Goal: Communication & Community: Answer question/provide support

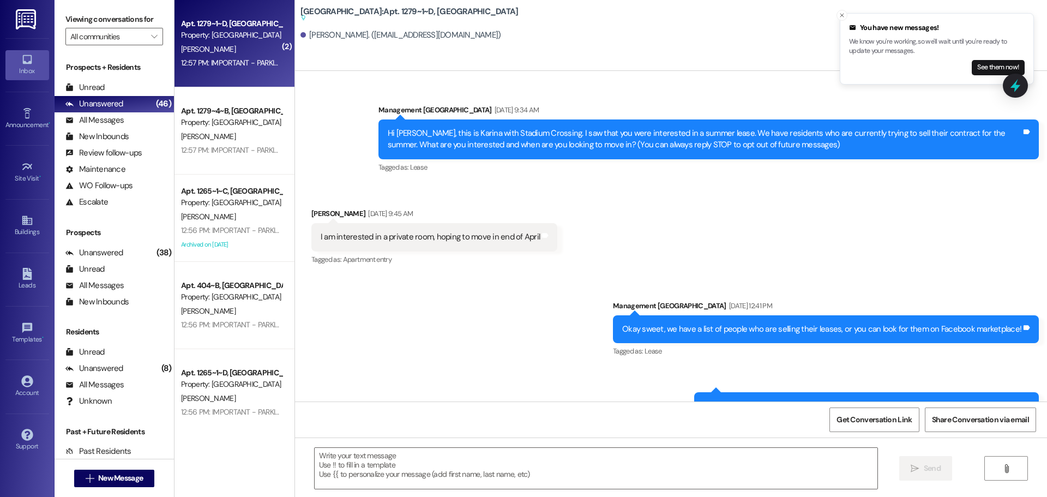
scroll to position [11495, 0]
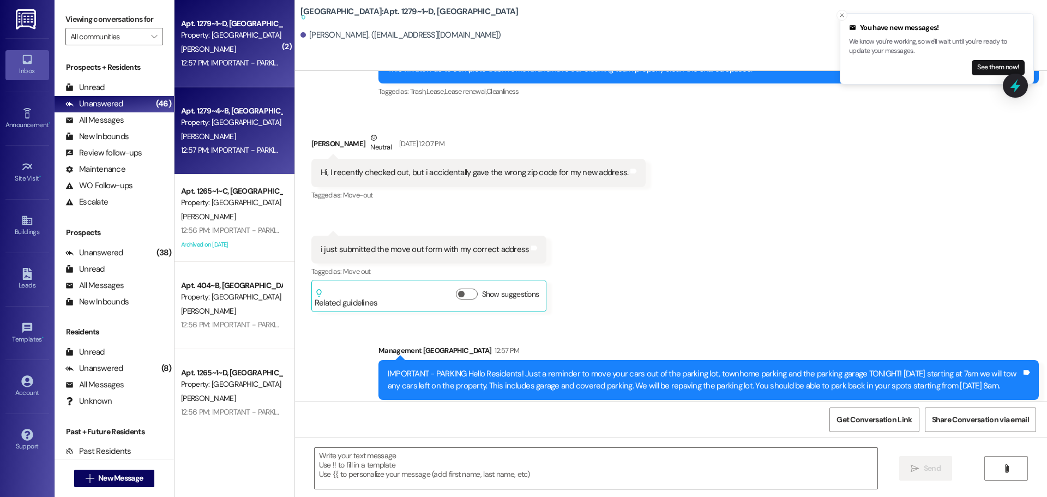
click at [243, 145] on div "12:57 PM: IMPORTANT - PARKING Hello Residents! Just a reminder to move your car…" at bounding box center [770, 150] width 1179 height 10
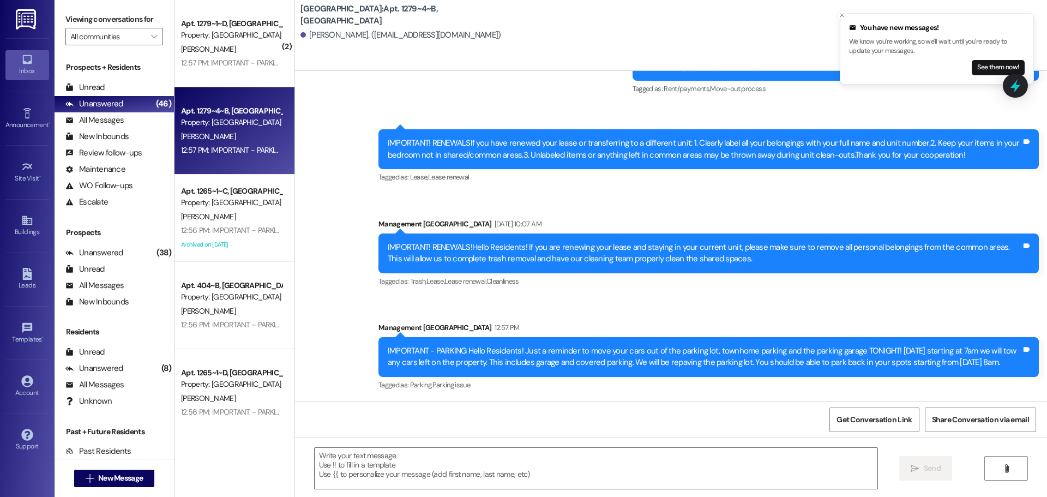
scroll to position [5693, 0]
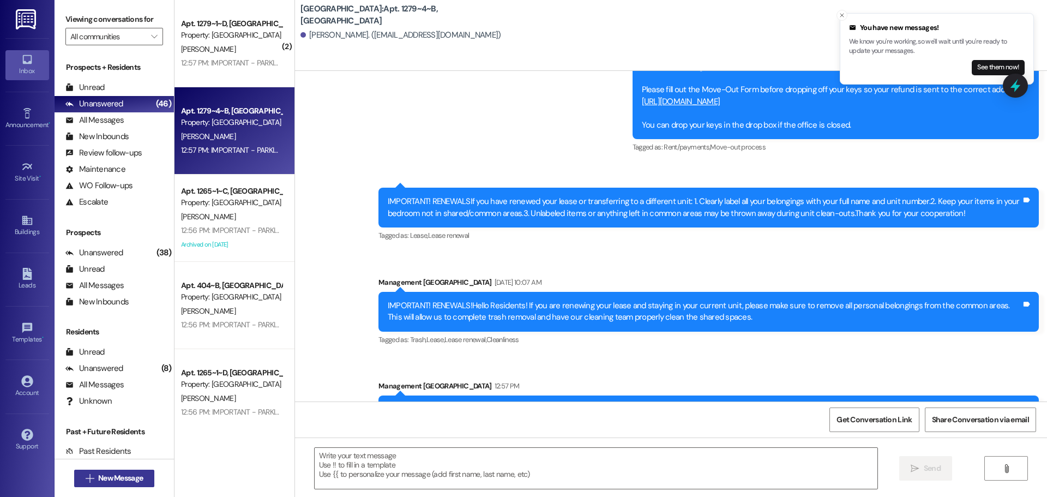
click at [116, 480] on span "New Message" at bounding box center [120, 477] width 45 height 11
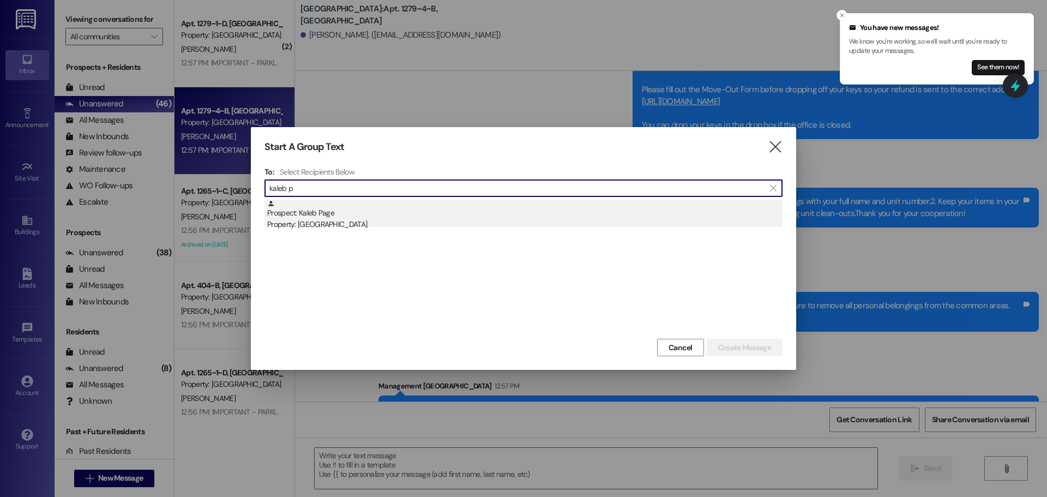
type input "kaleb p"
click at [470, 224] on div "Property: [GEOGRAPHIC_DATA]" at bounding box center [524, 224] width 515 height 11
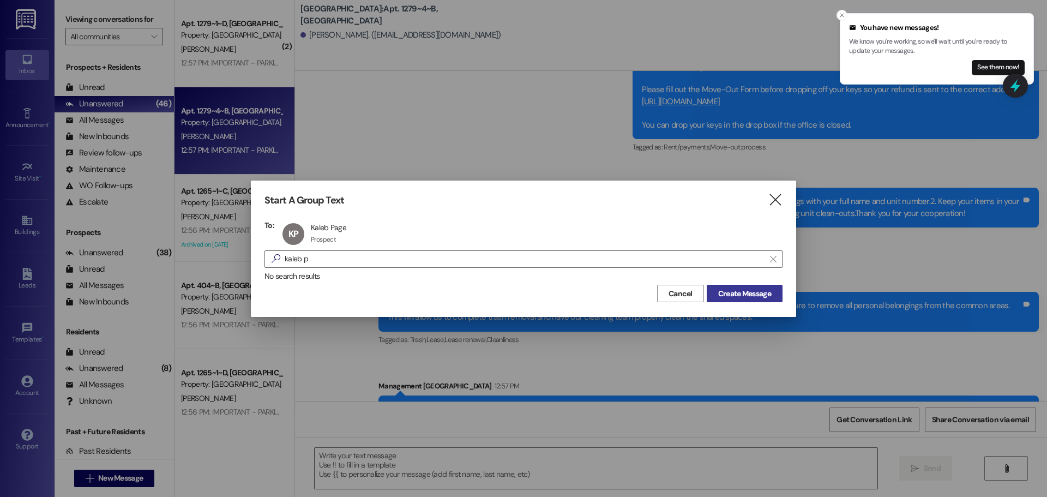
click at [718, 288] on span "Create Message" at bounding box center [744, 293] width 53 height 11
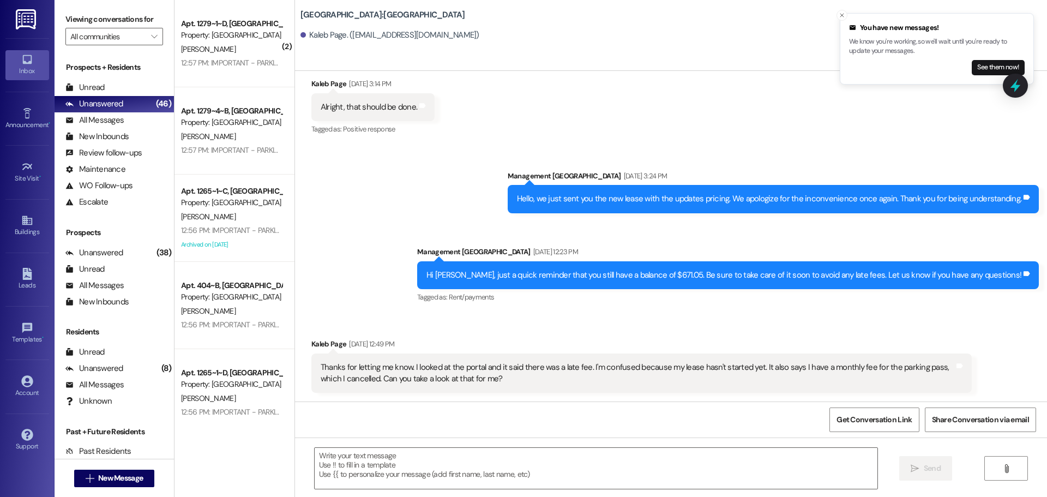
scroll to position [1622, 0]
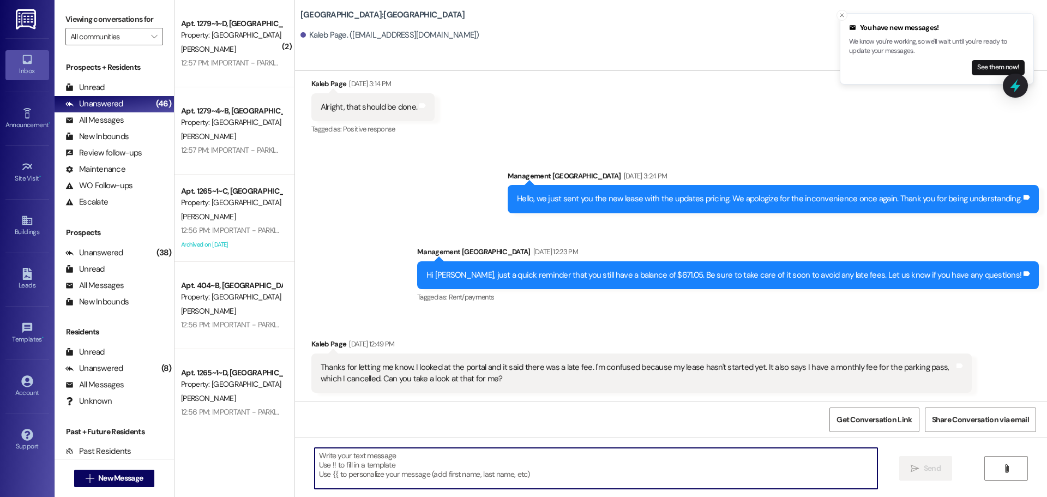
click at [372, 476] on textarea at bounding box center [596, 468] width 563 height 41
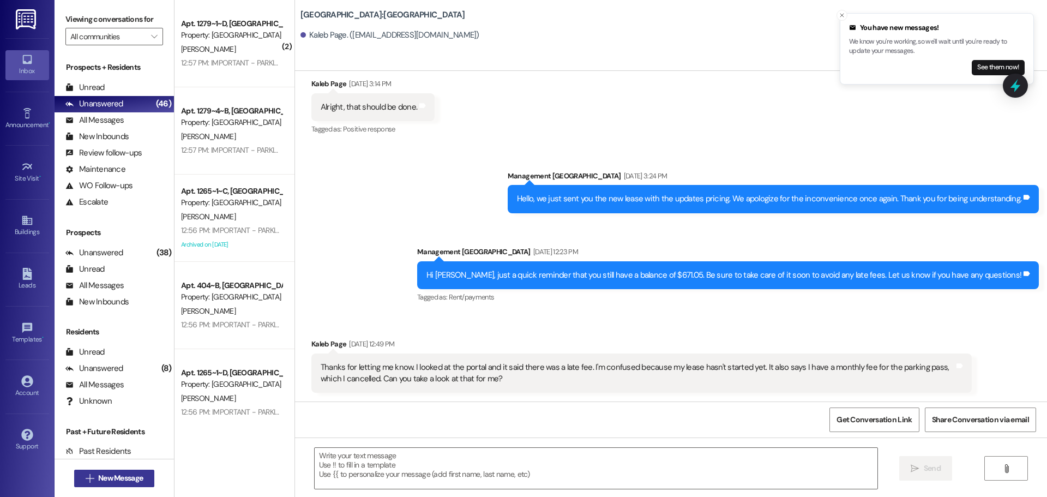
click at [106, 477] on span "New Message" at bounding box center [120, 477] width 45 height 11
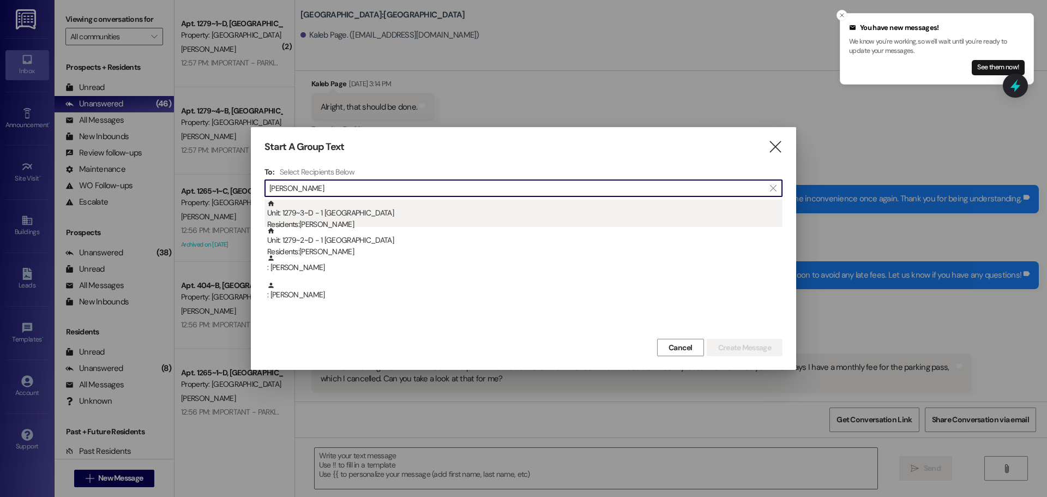
type input "[PERSON_NAME]"
click at [358, 216] on div "Unit: 1279~3~D - 1 Stadium Crossing Residents: [PERSON_NAME]" at bounding box center [524, 214] width 515 height 31
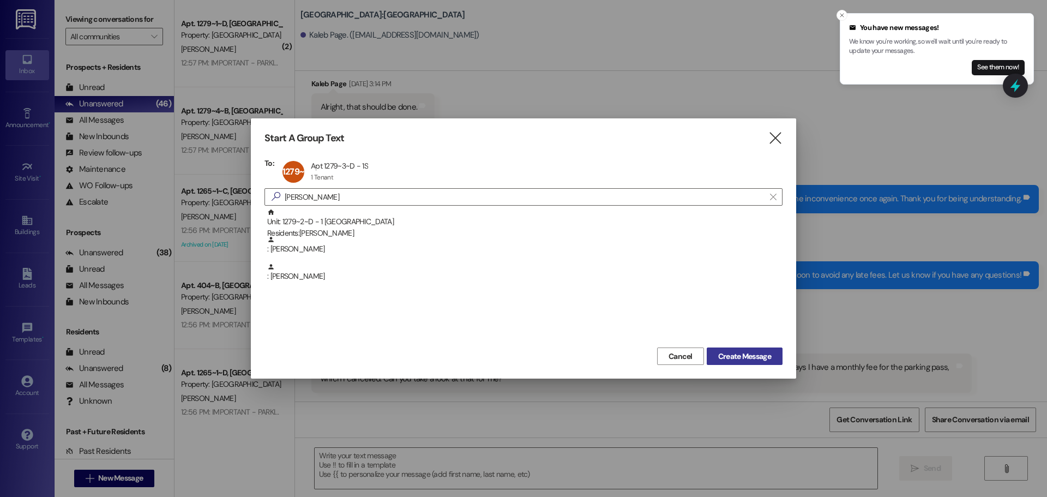
click at [752, 355] on span "Create Message" at bounding box center [744, 355] width 53 height 11
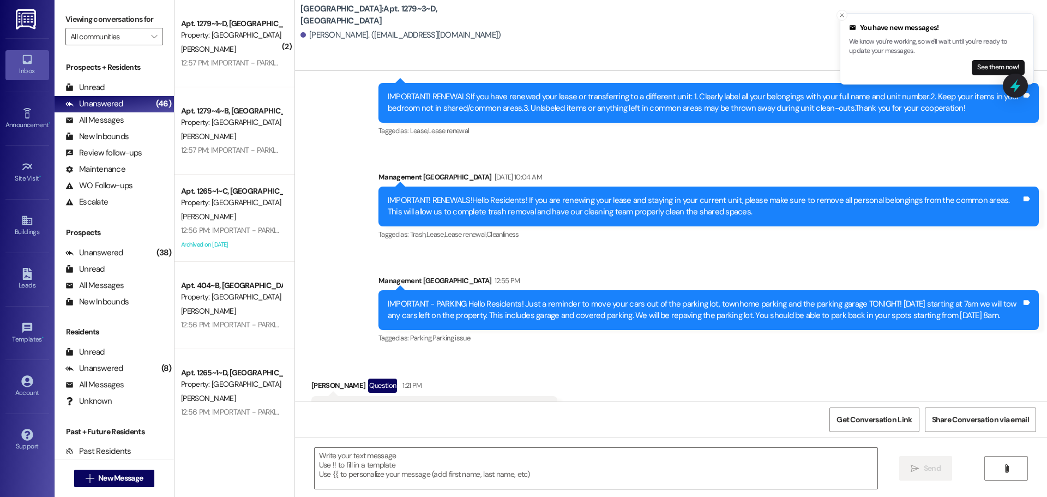
scroll to position [7384, 0]
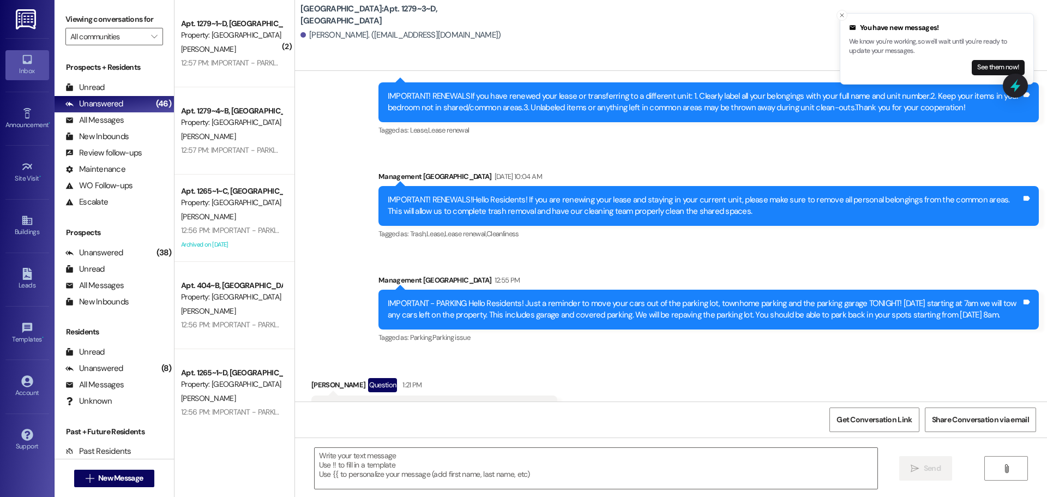
click at [535, 289] on div "IMPORTANT - PARKING Hello Residents! Just a reminder to move your cars out of t…" at bounding box center [708, 309] width 660 height 40
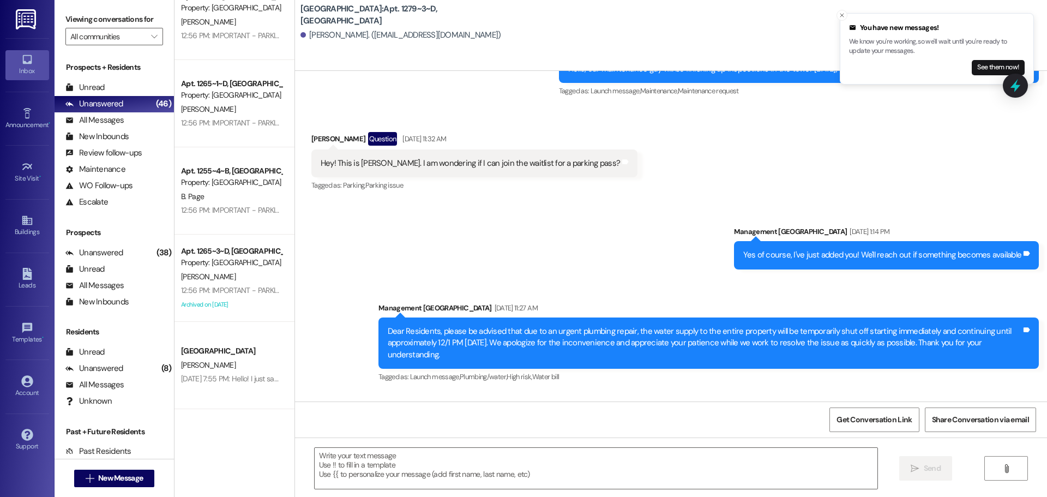
scroll to position [5989, 0]
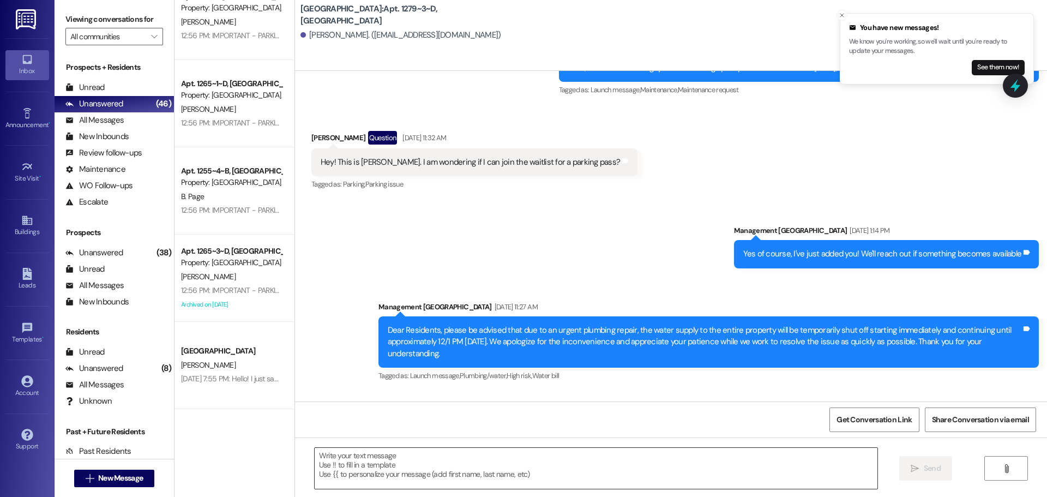
click at [725, 470] on textarea at bounding box center [596, 468] width 563 height 41
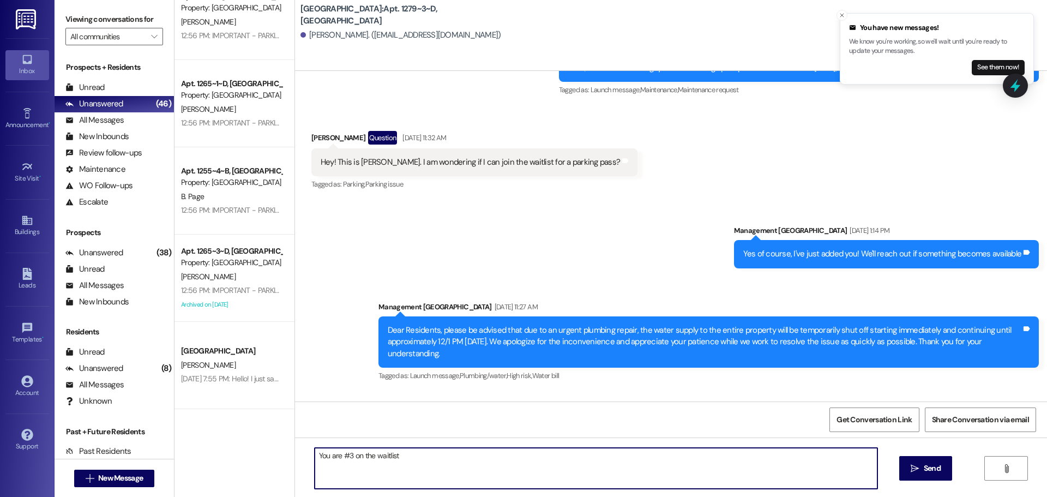
type textarea "You are #3 on the waitlist!"
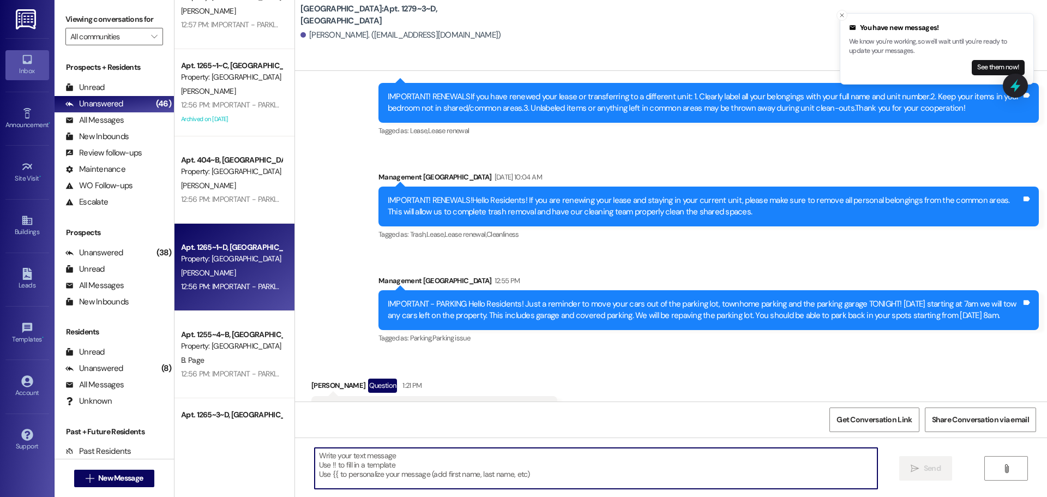
scroll to position [0, 0]
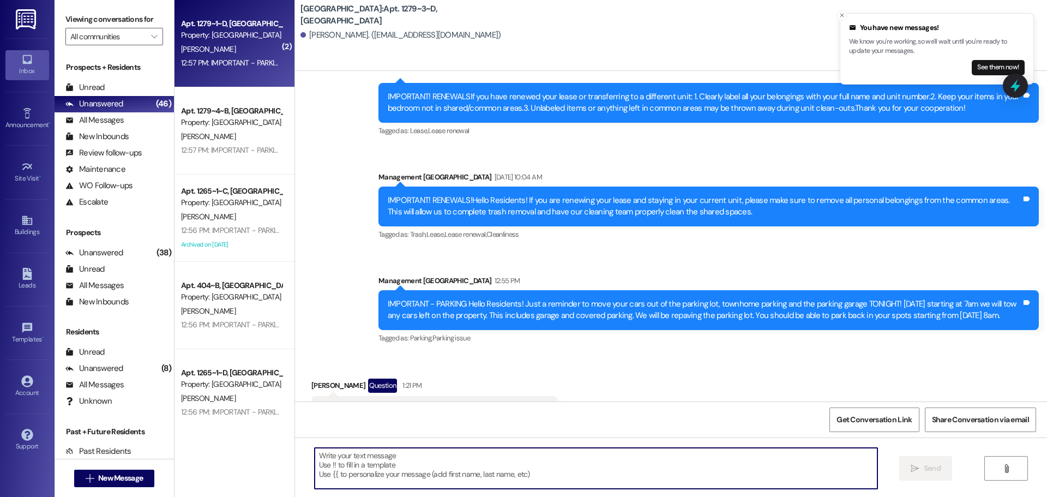
click at [229, 75] on div "Apt. 1279~1~D, [GEOGRAPHIC_DATA] Property: [GEOGRAPHIC_DATA] [PERSON_NAME] 12:5…" at bounding box center [234, 43] width 120 height 87
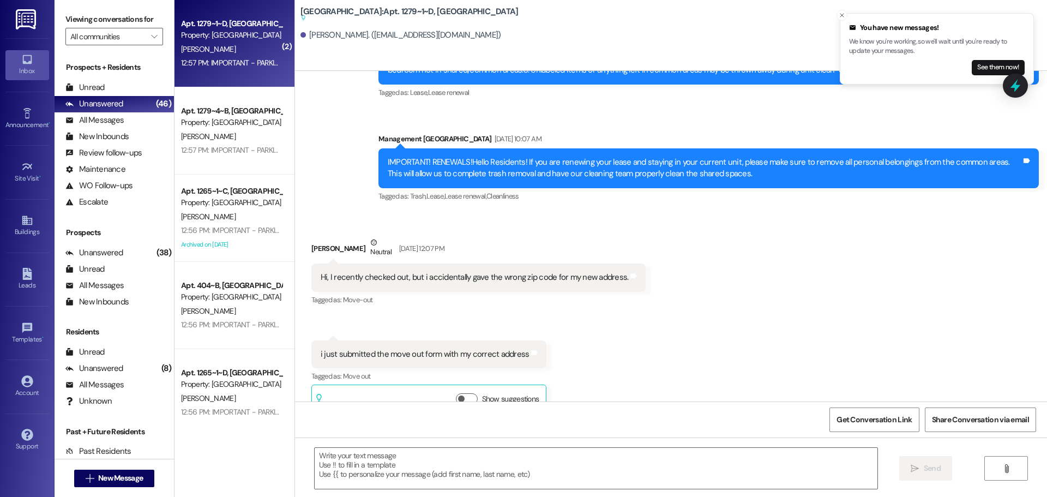
scroll to position [11495, 0]
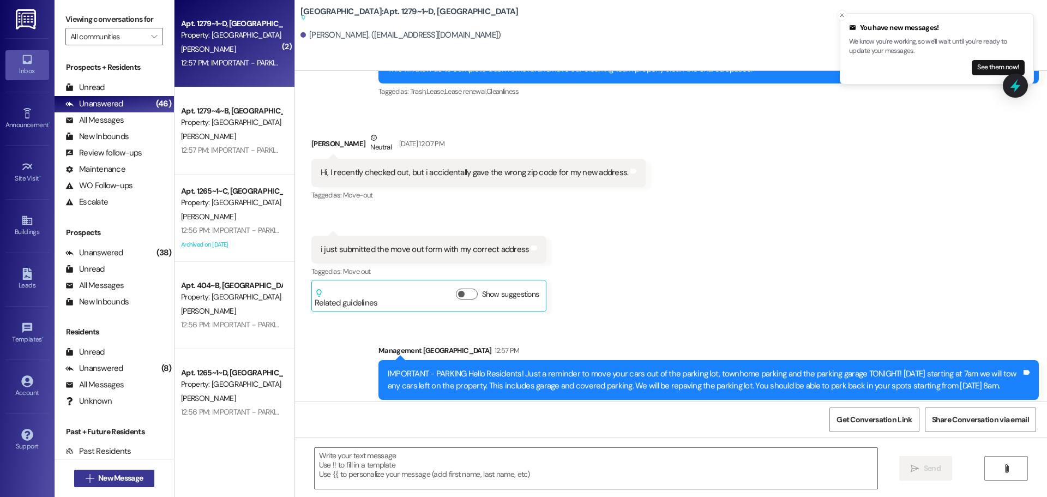
click at [89, 475] on span " New Message" at bounding box center [114, 477] width 62 height 11
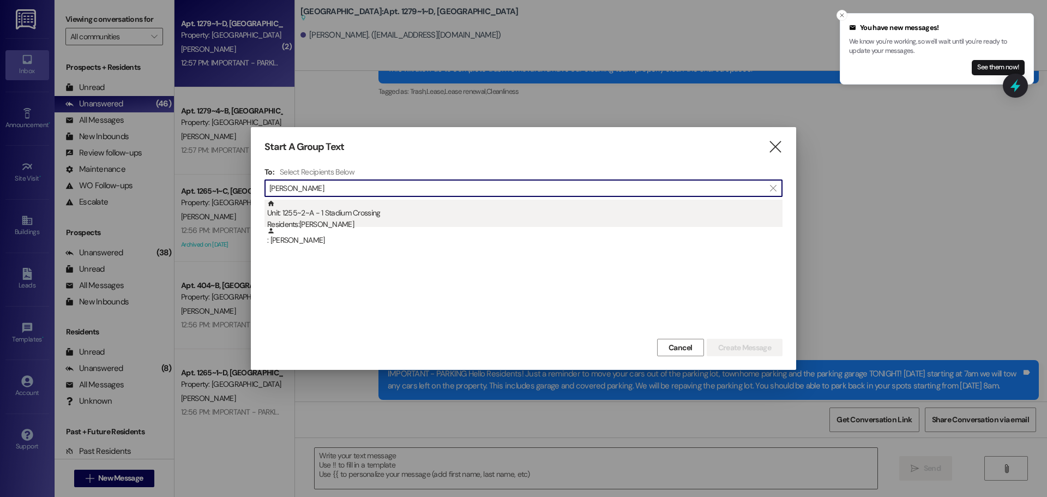
type input "[PERSON_NAME]"
click at [451, 225] on div "Residents: [PERSON_NAME]" at bounding box center [524, 224] width 515 height 11
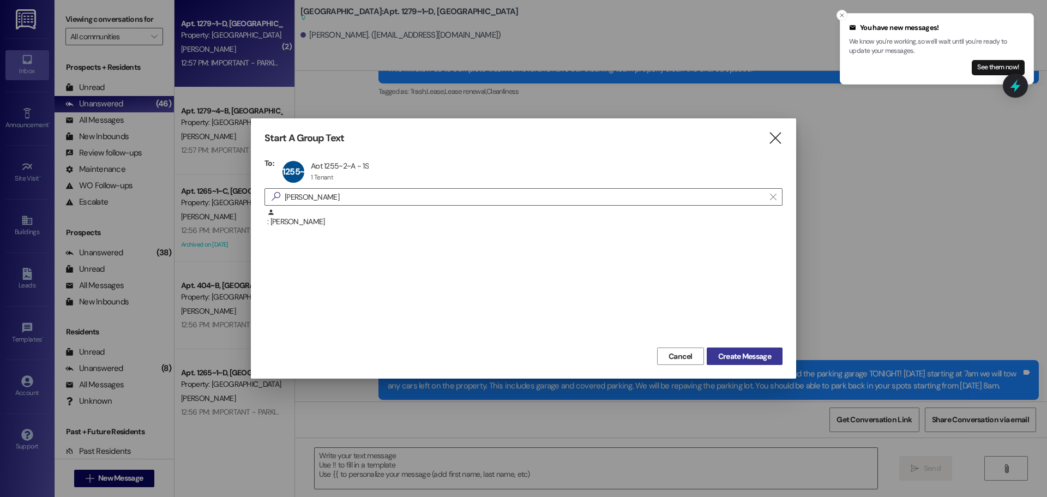
click at [727, 349] on button "Create Message" at bounding box center [744, 355] width 76 height 17
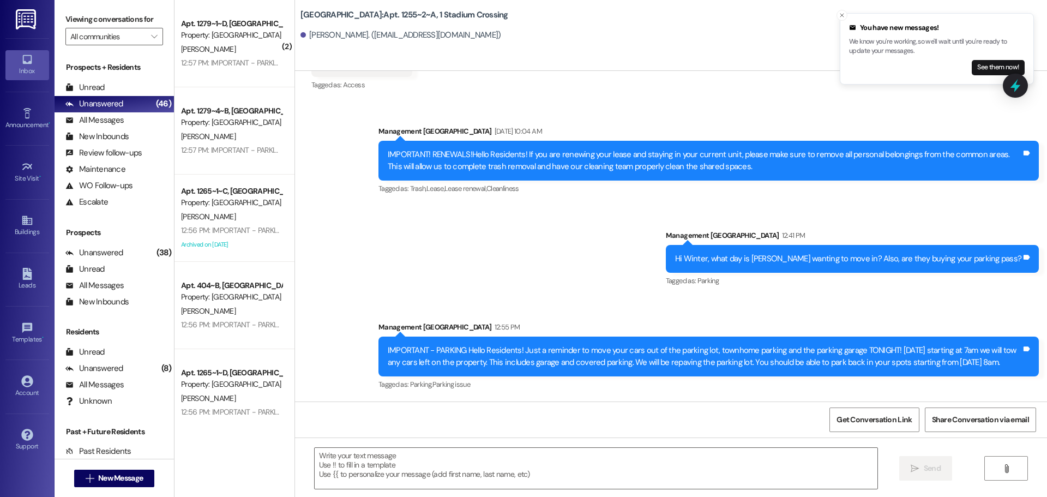
scroll to position [9640, 0]
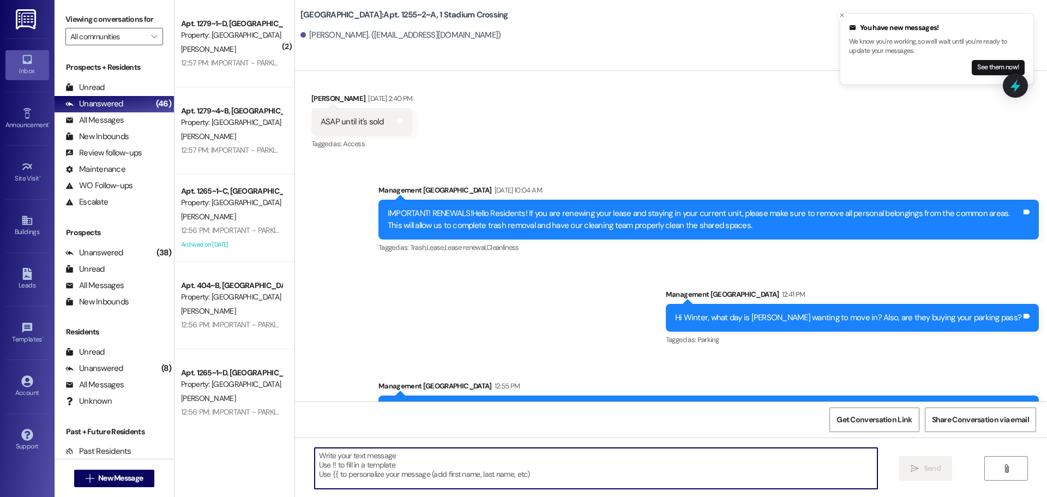
click at [583, 461] on textarea at bounding box center [596, 468] width 563 height 41
click at [138, 475] on span "New Message" at bounding box center [120, 477] width 45 height 11
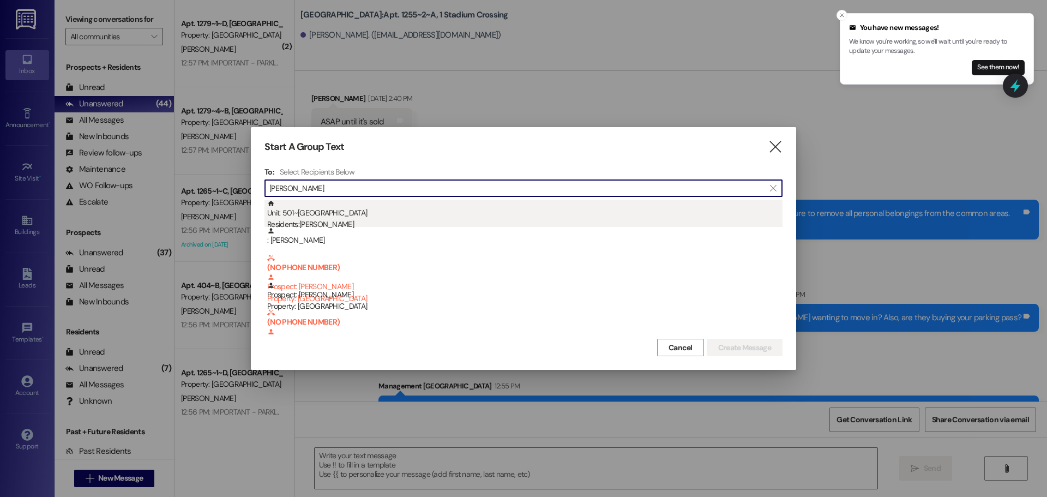
type input "[PERSON_NAME]"
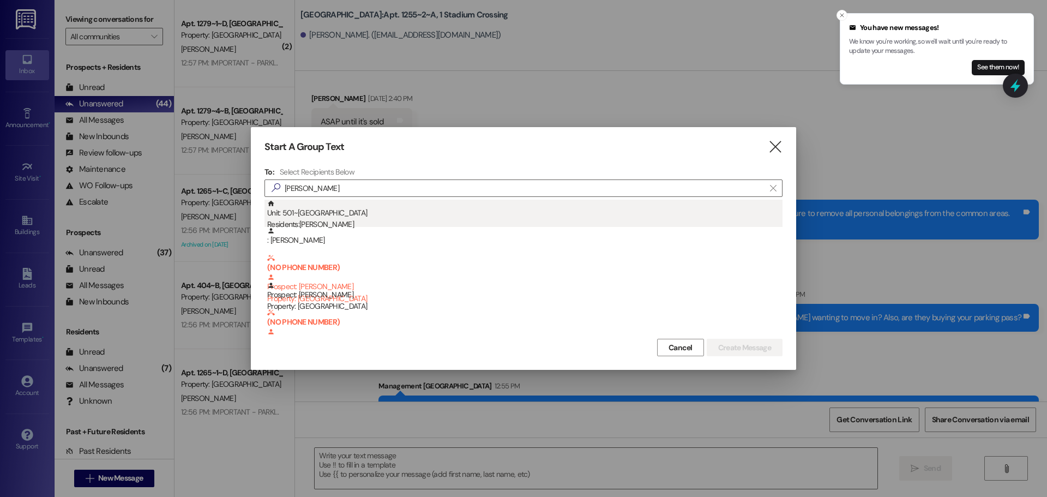
click at [491, 214] on div "Unit: 501~B - 1 Stadium Crossing Residents: [PERSON_NAME]" at bounding box center [524, 214] width 515 height 31
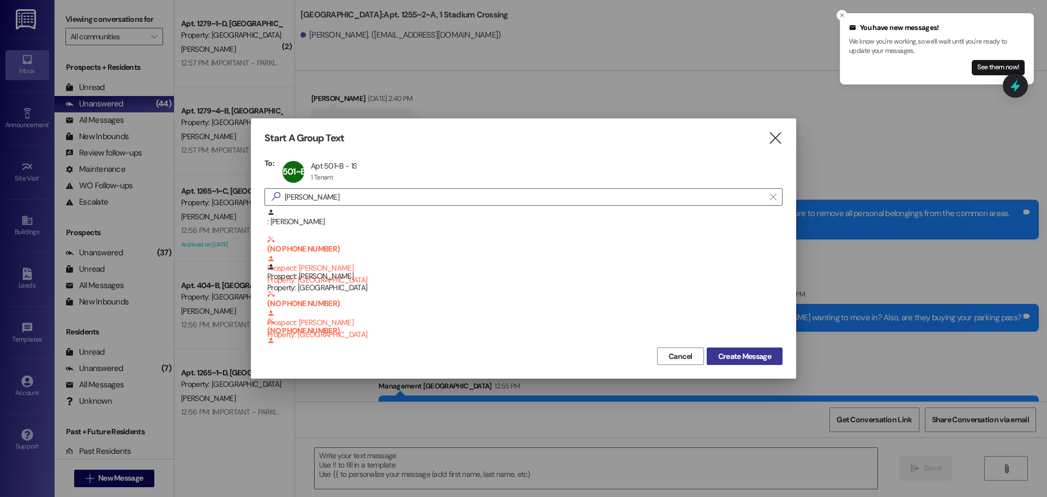
click at [736, 356] on span "Create Message" at bounding box center [744, 355] width 53 height 11
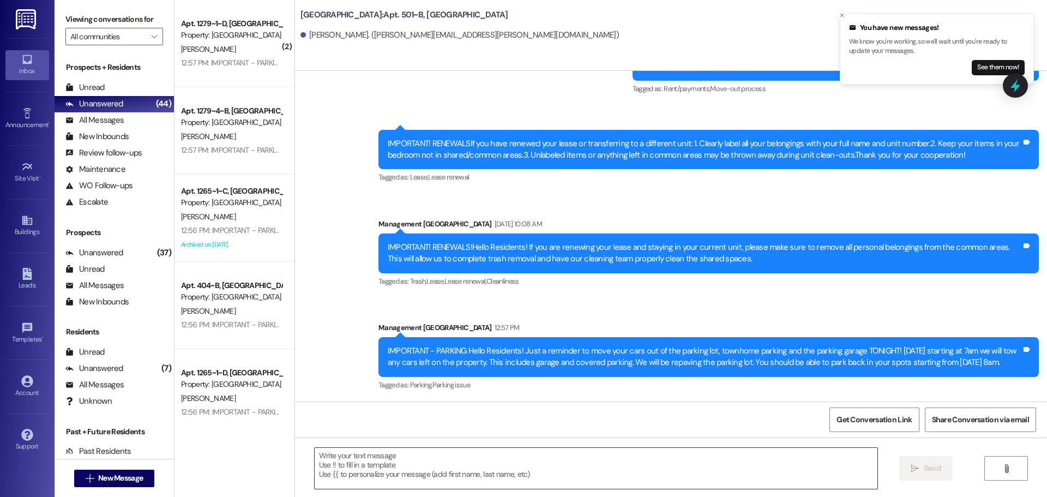
scroll to position [6576, 0]
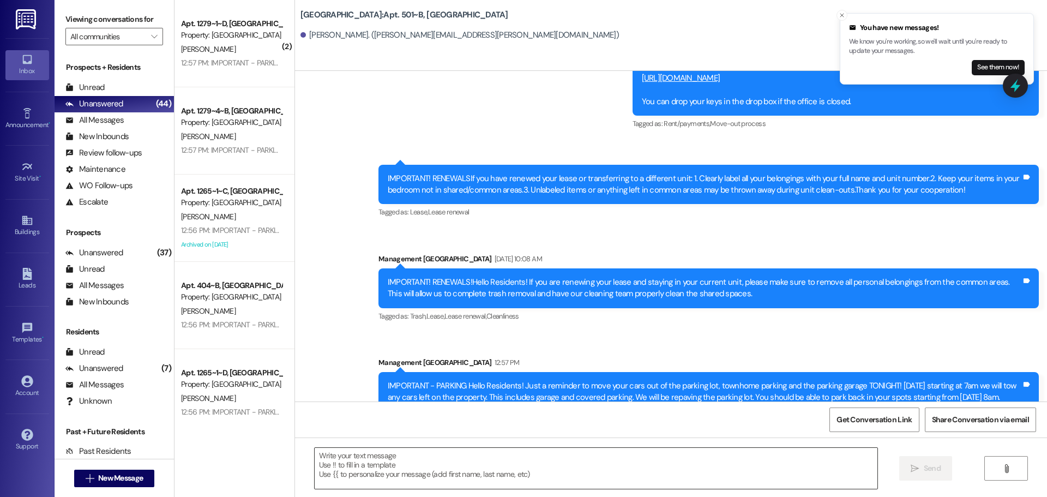
click at [679, 464] on textarea at bounding box center [596, 468] width 563 height 41
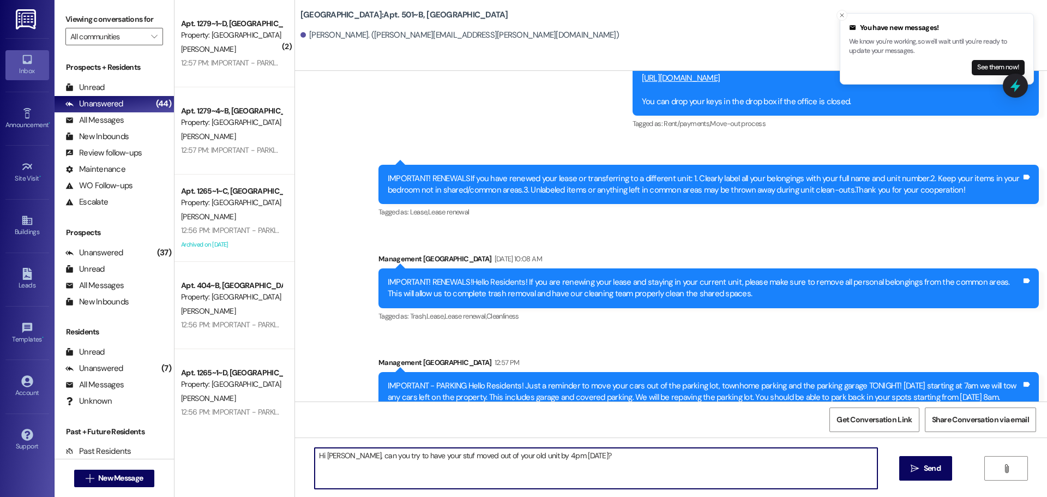
click at [430, 450] on textarea "Hi [PERSON_NAME], can you try to have your stuf moved out of your old unit by 4…" at bounding box center [596, 468] width 563 height 41
click at [566, 464] on textarea "Hi [PERSON_NAME], can you try to have your stuff moved out of your old unit by …" at bounding box center [596, 468] width 563 height 41
type textarea "Hi [PERSON_NAME], can you try to have your stuff moved out of your old unit by …"
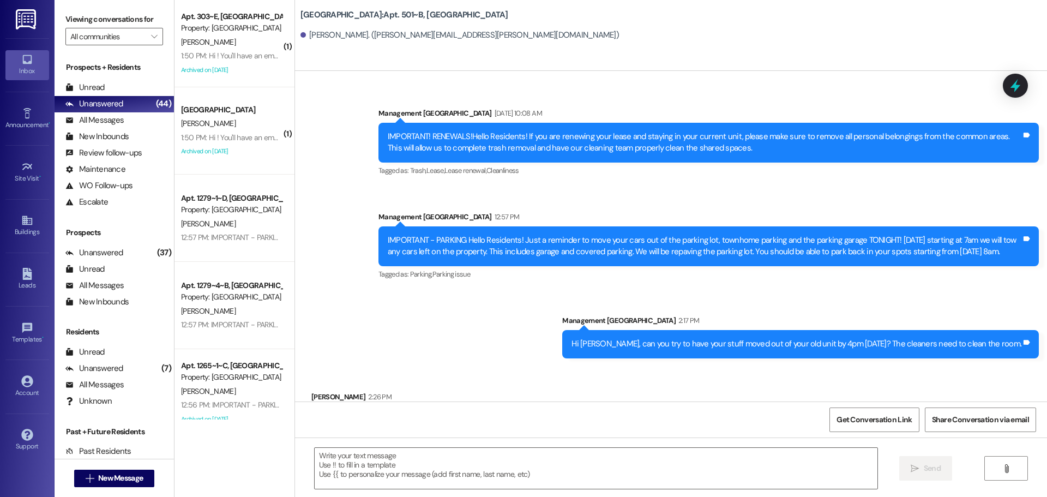
scroll to position [6728, 0]
